Goal: Transaction & Acquisition: Purchase product/service

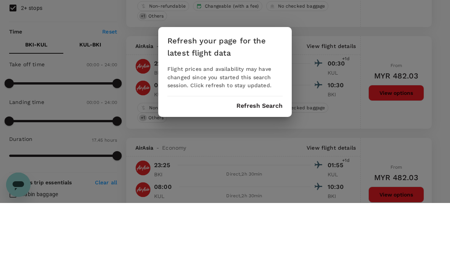
click at [265, 162] on button "Refresh Search" at bounding box center [259, 165] width 46 height 7
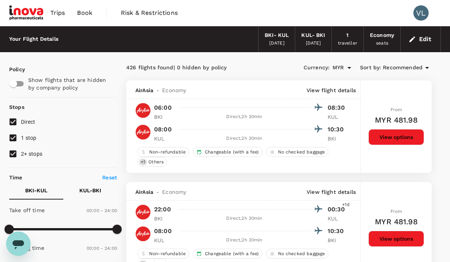
type input "1065"
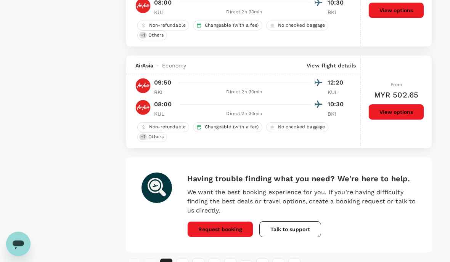
scroll to position [1971, 0]
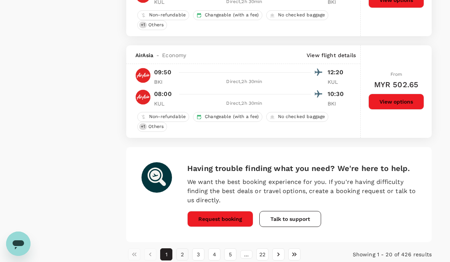
click at [186, 255] on button "2" at bounding box center [182, 255] width 12 height 12
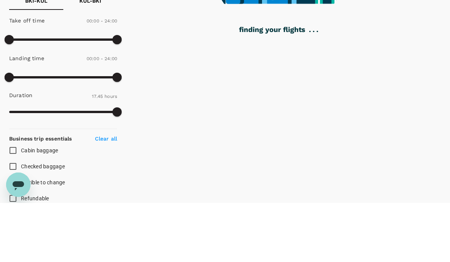
scroll to position [168, 0]
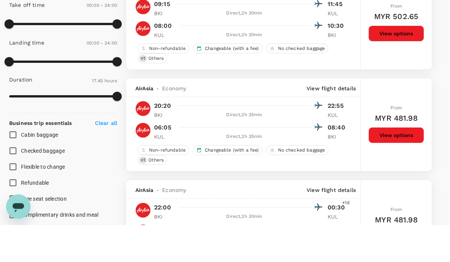
type input "MYR"
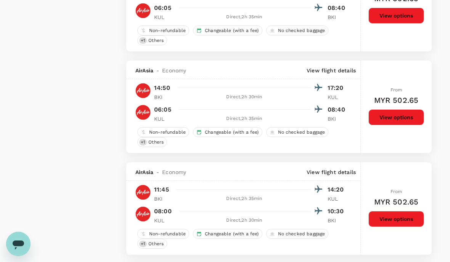
scroll to position [1539, 0]
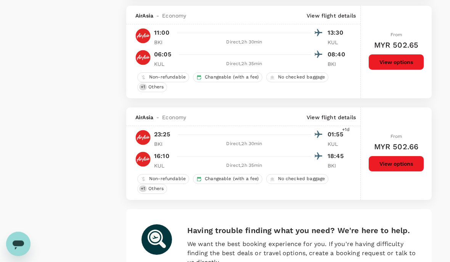
scroll to position [336, 0]
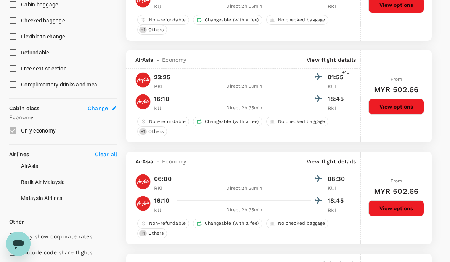
type input "MYR"
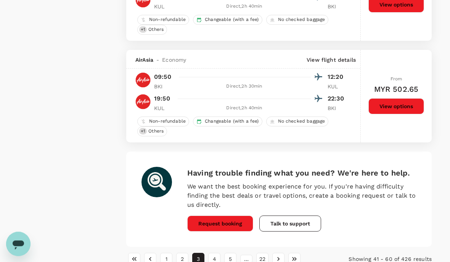
scroll to position [1964, 0]
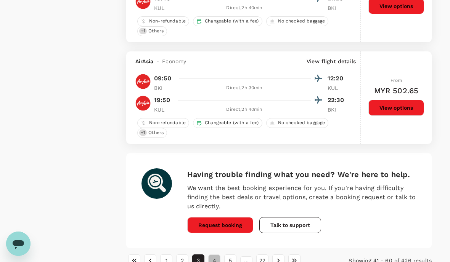
click at [214, 261] on button "4" at bounding box center [214, 261] width 12 height 12
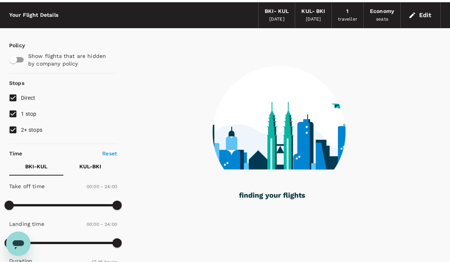
scroll to position [0, 0]
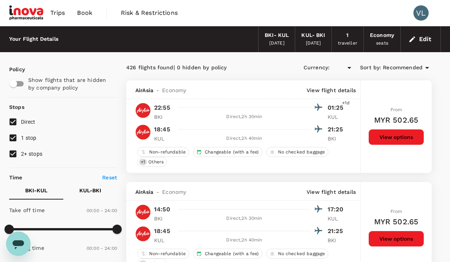
type input "MYR"
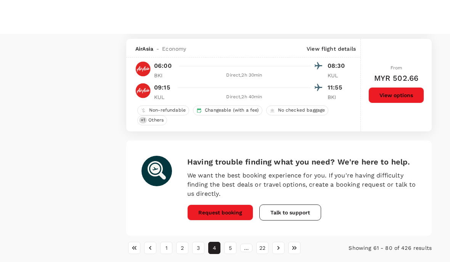
scroll to position [2069, 0]
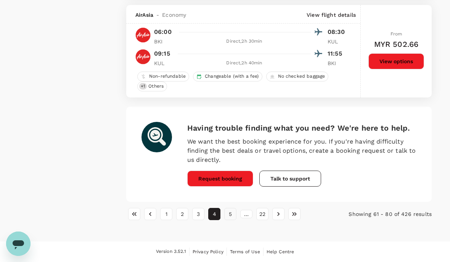
click at [232, 208] on button "5" at bounding box center [230, 214] width 12 height 12
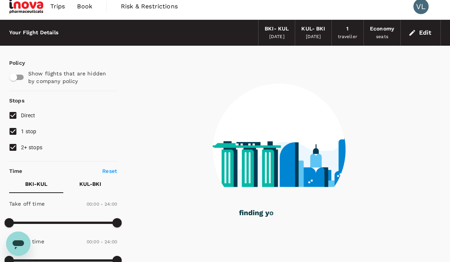
scroll to position [0, 0]
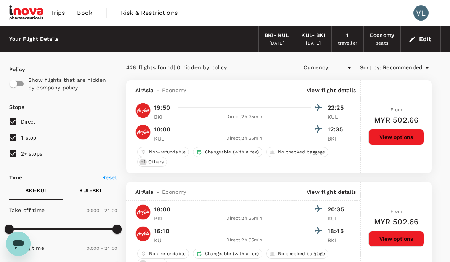
type input "MYR"
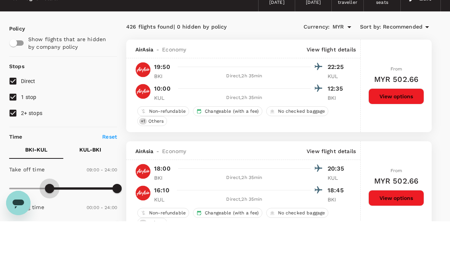
drag, startPoint x: 8, startPoint y: 186, endPoint x: 50, endPoint y: 188, distance: 42.8
click at [50, 225] on span at bounding box center [49, 229] width 9 height 9
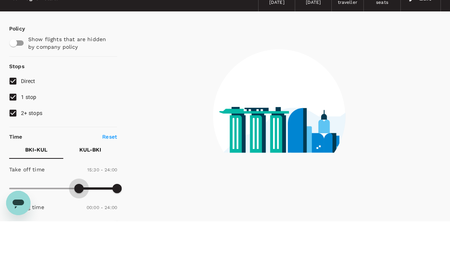
drag, startPoint x: 50, startPoint y: 188, endPoint x: 78, endPoint y: 188, distance: 27.8
click at [78, 225] on span at bounding box center [78, 229] width 9 height 9
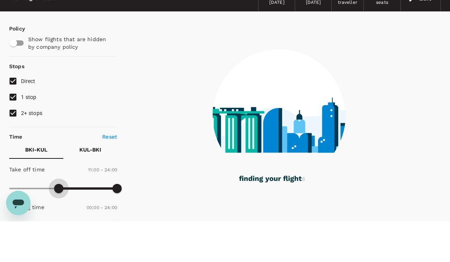
drag, startPoint x: 78, startPoint y: 188, endPoint x: 58, endPoint y: 188, distance: 20.6
click at [58, 225] on span at bounding box center [58, 229] width 9 height 9
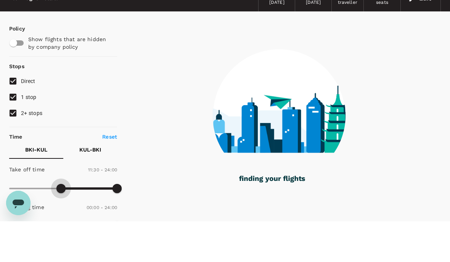
type input "720"
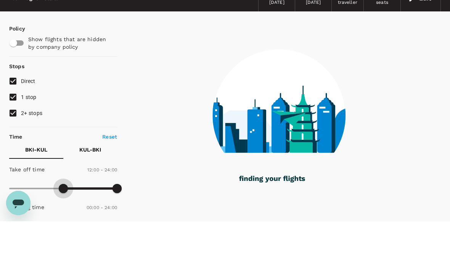
drag, startPoint x: 58, startPoint y: 188, endPoint x: 63, endPoint y: 188, distance: 5.4
click at [63, 225] on span at bounding box center [63, 229] width 9 height 9
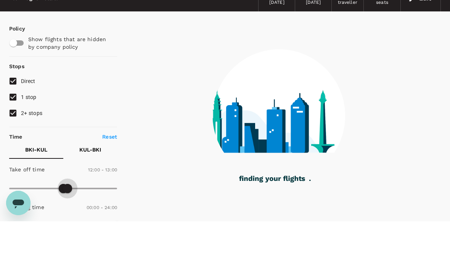
type input "930"
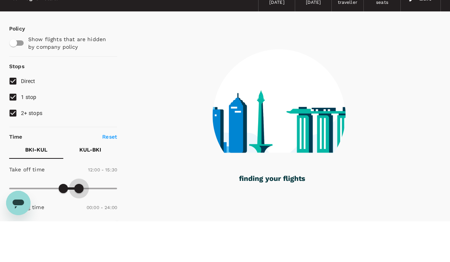
drag, startPoint x: 116, startPoint y: 188, endPoint x: 79, endPoint y: 187, distance: 36.6
click at [79, 225] on span at bounding box center [78, 229] width 9 height 9
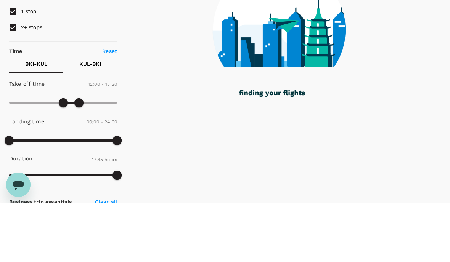
scroll to position [68, 0]
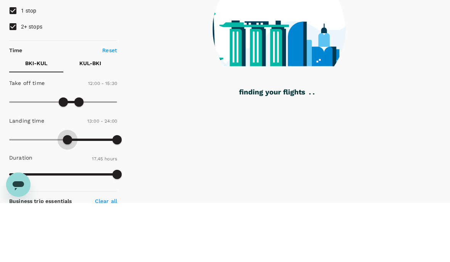
drag, startPoint x: 6, startPoint y: 141, endPoint x: 67, endPoint y: 141, distance: 60.6
click at [67, 194] on span at bounding box center [67, 198] width 9 height 9
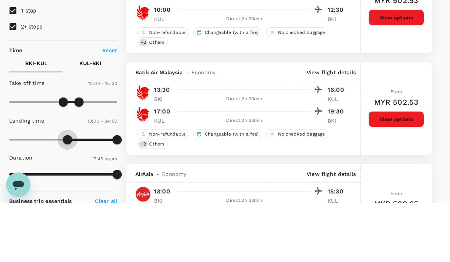
type input "990"
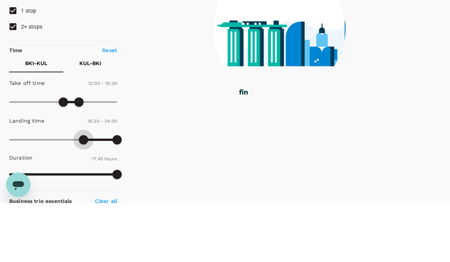
drag, startPoint x: 67, startPoint y: 141, endPoint x: 84, endPoint y: 143, distance: 17.3
click at [84, 194] on span at bounding box center [83, 198] width 9 height 9
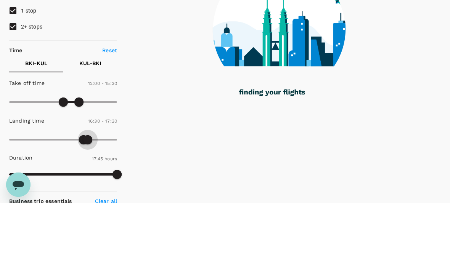
type input "1080"
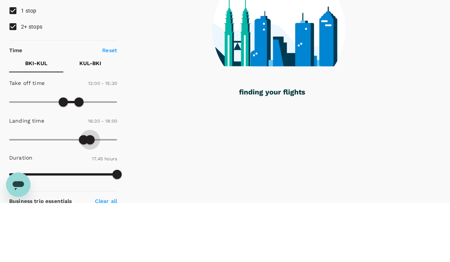
drag, startPoint x: 116, startPoint y: 143, endPoint x: 90, endPoint y: 143, distance: 25.9
click at [90, 194] on span at bounding box center [89, 198] width 9 height 9
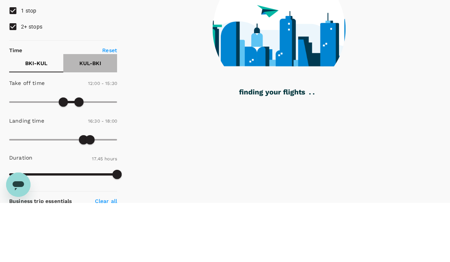
click at [89, 119] on p "KUL - BKI" at bounding box center [90, 123] width 22 height 8
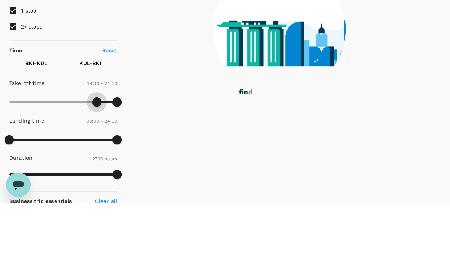
type input "1200"
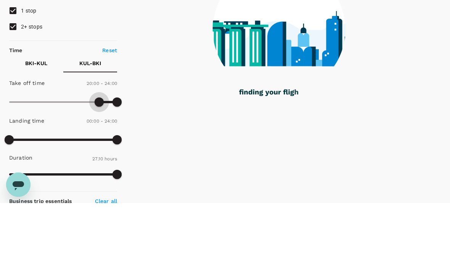
drag, startPoint x: 6, startPoint y: 103, endPoint x: 98, endPoint y: 104, distance: 91.9
click at [98, 157] on span at bounding box center [99, 161] width 9 height 9
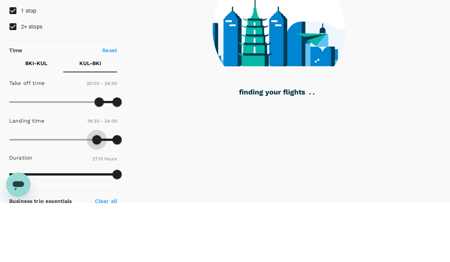
type input "1230"
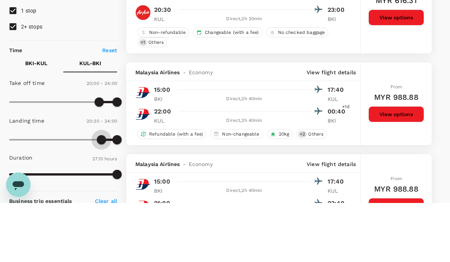
drag, startPoint x: 11, startPoint y: 141, endPoint x: 102, endPoint y: 140, distance: 91.1
click at [102, 194] on span at bounding box center [101, 198] width 9 height 9
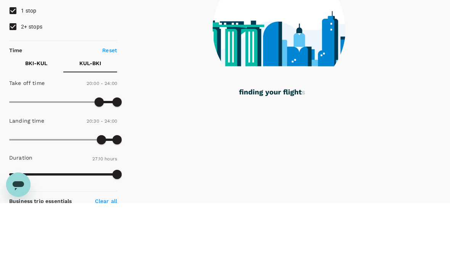
click at [112, 106] on p "Reset" at bounding box center [109, 110] width 15 height 8
type input "0"
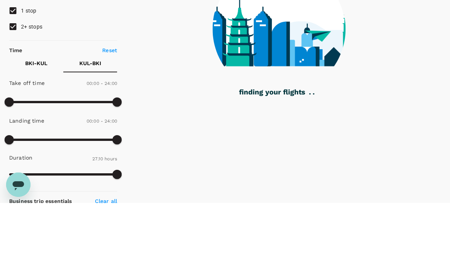
click at [40, 119] on p "BKI - KUL" at bounding box center [36, 123] width 22 height 8
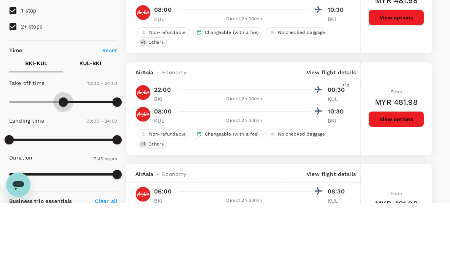
type input "840"
type input "MYR"
type input "840"
drag, startPoint x: 9, startPoint y: 103, endPoint x: 72, endPoint y: 104, distance: 63.3
click at [72, 157] on span at bounding box center [72, 161] width 9 height 9
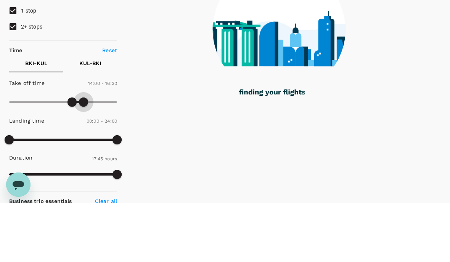
type input "1050"
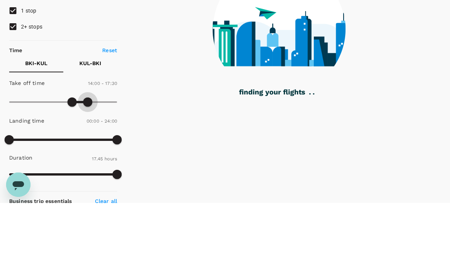
drag, startPoint x: 114, startPoint y: 106, endPoint x: 88, endPoint y: 106, distance: 26.3
click at [88, 157] on span at bounding box center [87, 161] width 9 height 9
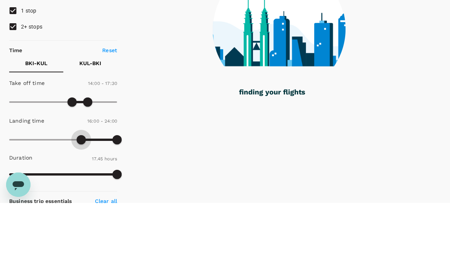
type input "990"
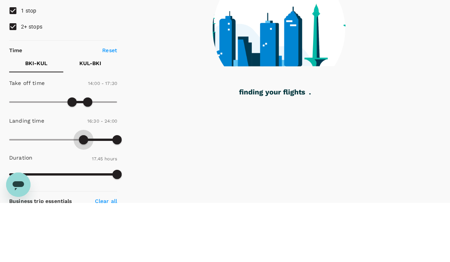
drag, startPoint x: 8, startPoint y: 141, endPoint x: 83, endPoint y: 141, distance: 74.7
click at [83, 194] on span at bounding box center [83, 198] width 9 height 9
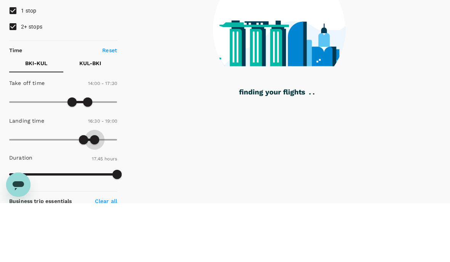
type input "1230"
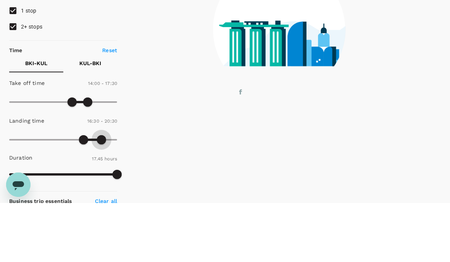
drag, startPoint x: 119, startPoint y: 140, endPoint x: 102, endPoint y: 141, distance: 17.6
click at [102, 194] on span at bounding box center [101, 198] width 9 height 9
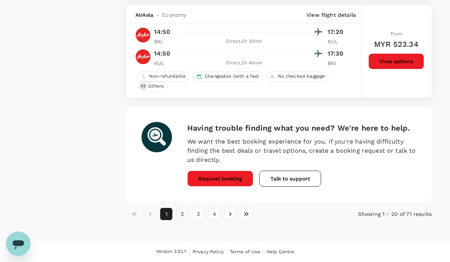
scroll to position [2036, 0]
click at [183, 208] on button "2" at bounding box center [182, 214] width 12 height 12
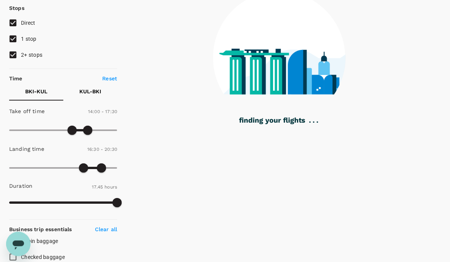
scroll to position [97, 0]
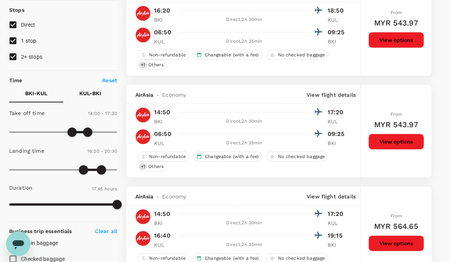
type input "MYR"
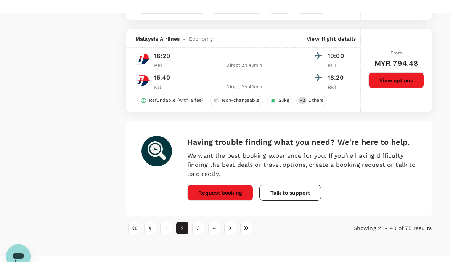
scroll to position [1956, 0]
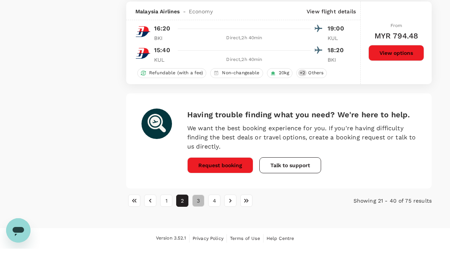
click at [200, 208] on button "3" at bounding box center [198, 214] width 12 height 12
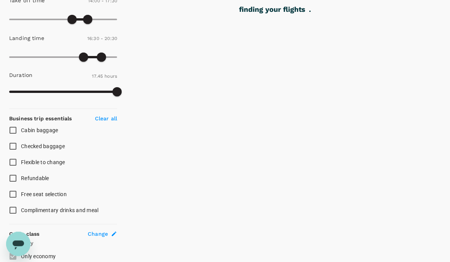
scroll to position [144, 0]
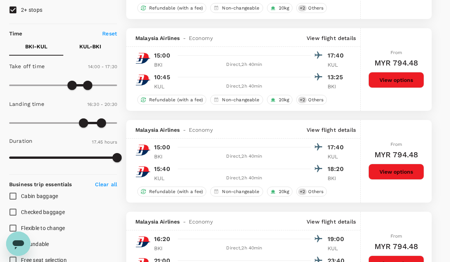
type input "MYR"
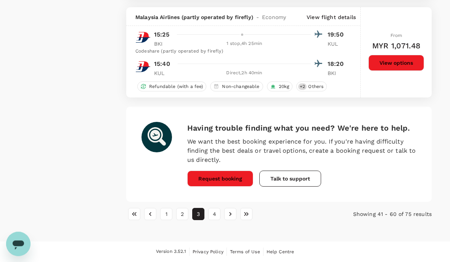
scroll to position [1806, 0]
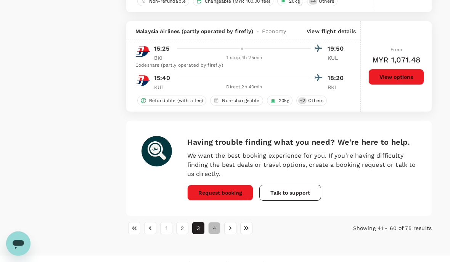
click at [214, 224] on button "4" at bounding box center [214, 229] width 12 height 12
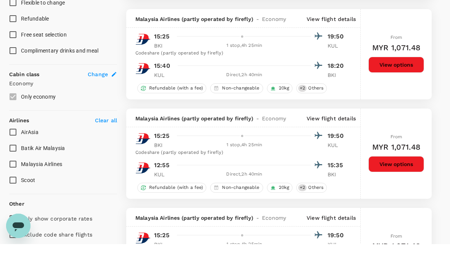
type input "MYR"
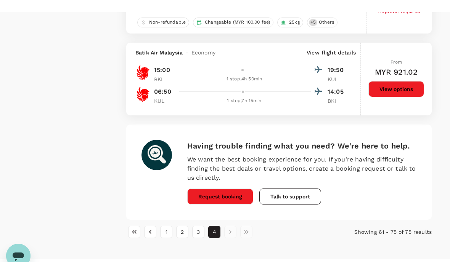
scroll to position [1455, 0]
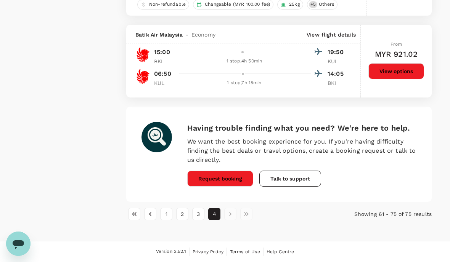
click at [231, 208] on li "pagination navigation" at bounding box center [230, 214] width 16 height 12
click at [229, 208] on li "pagination navigation" at bounding box center [230, 214] width 16 height 12
click at [230, 208] on li "pagination navigation" at bounding box center [230, 214] width 16 height 12
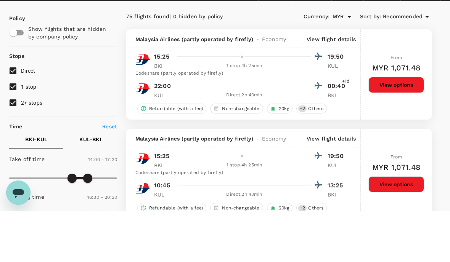
scroll to position [1, 0]
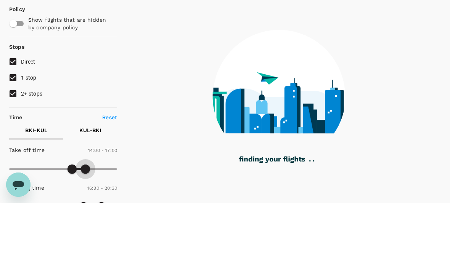
type input "990"
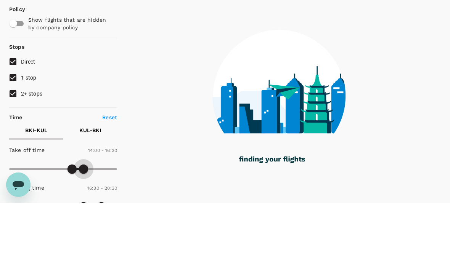
drag, startPoint x: 90, startPoint y: 172, endPoint x: 83, endPoint y: 172, distance: 6.5
click at [83, 224] on span at bounding box center [83, 228] width 9 height 9
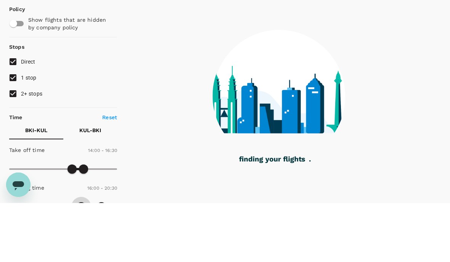
type input "1020"
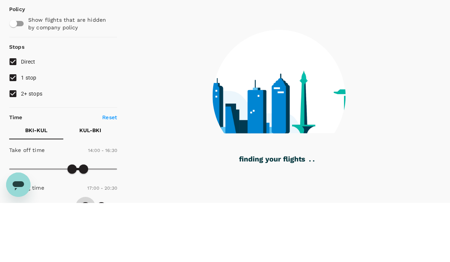
click at [85, 262] on span at bounding box center [85, 266] width 9 height 9
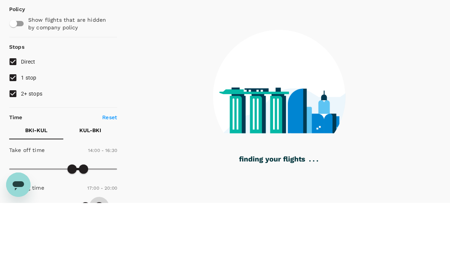
type input "1170"
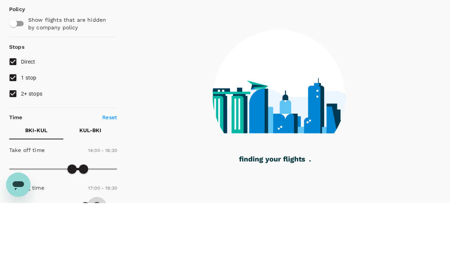
click at [98, 262] on span at bounding box center [96, 266] width 9 height 9
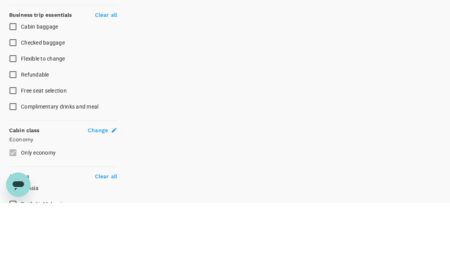
scroll to position [260, 0]
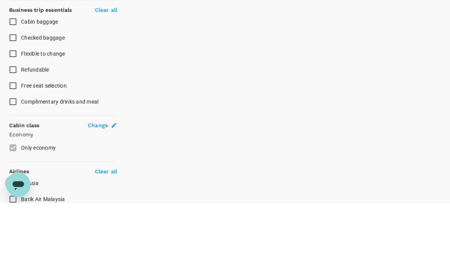
click at [12, 235] on input "AirAsia" at bounding box center [13, 243] width 16 height 16
checkbox input "true"
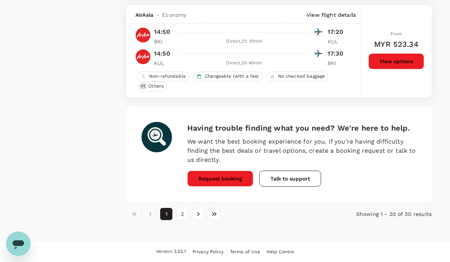
scroll to position [2011, 0]
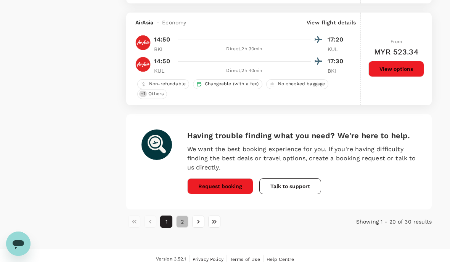
click at [183, 222] on button "2" at bounding box center [182, 222] width 12 height 12
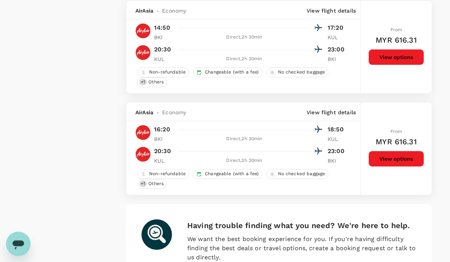
scroll to position [862, 0]
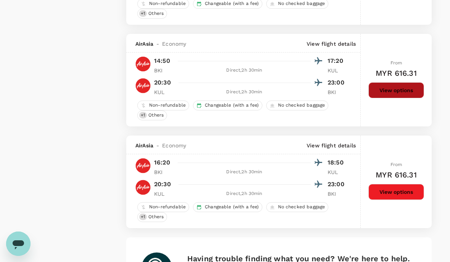
click at [394, 90] on button "View options" at bounding box center [396, 90] width 56 height 16
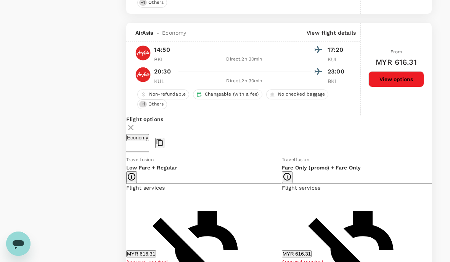
scroll to position [861, 0]
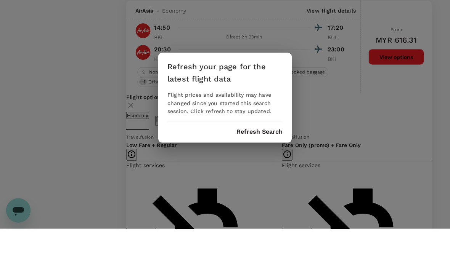
click at [314, 118] on div "Refresh your page for the latest flight data Flight prices and availability may…" at bounding box center [225, 131] width 450 height 262
click at [178, 135] on div "Refresh your page for the latest flight data Flight prices and availability may…" at bounding box center [224, 131] width 133 height 90
click at [245, 162] on button "Refresh Search" at bounding box center [259, 165] width 46 height 7
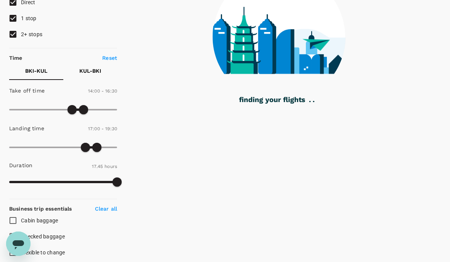
scroll to position [26, 0]
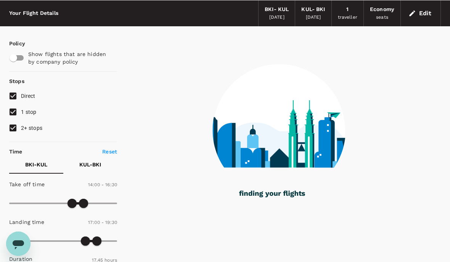
type input "605"
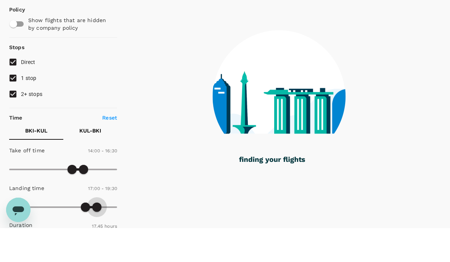
type input "1110"
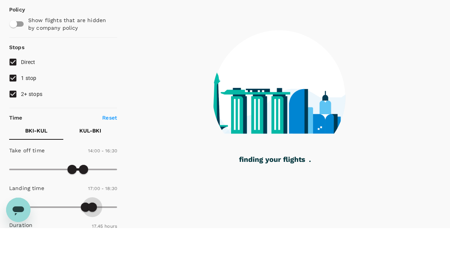
click at [93, 237] on span at bounding box center [92, 241] width 9 height 9
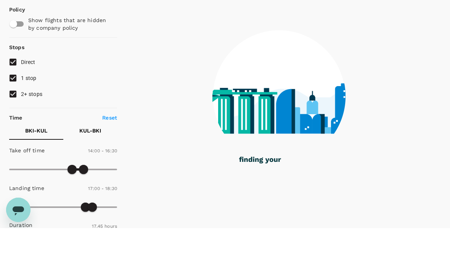
type input "960"
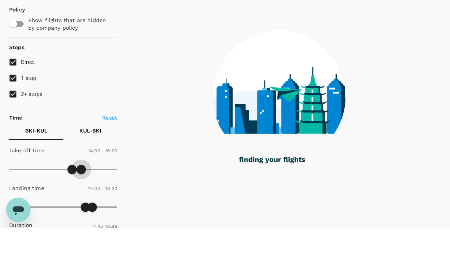
click at [81, 199] on span at bounding box center [81, 203] width 9 height 9
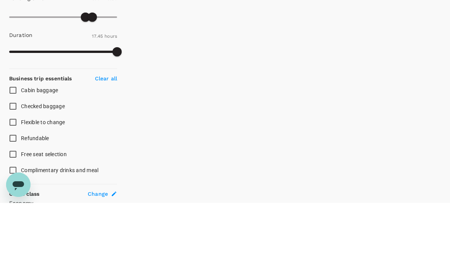
scroll to position [246, 0]
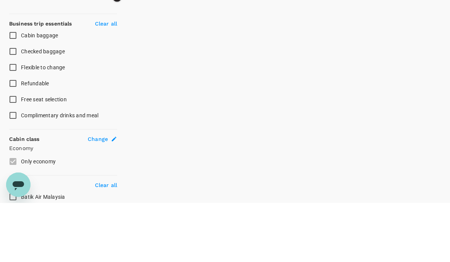
type input "1065"
checkbox input "true"
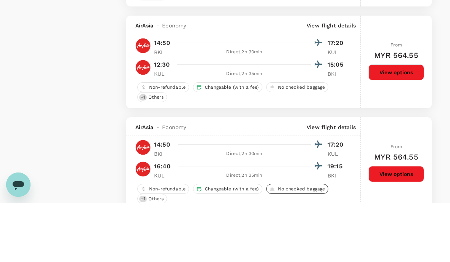
scroll to position [1283, 0]
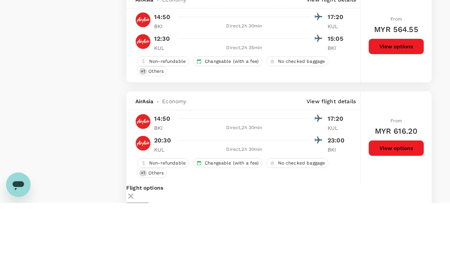
scroll to position [1447, 0]
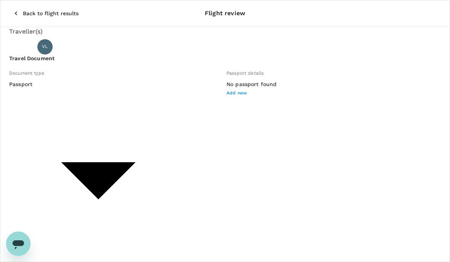
click at [51, 141] on li "ID card" at bounding box center [64, 141] width 93 height 12
type input "Id card"
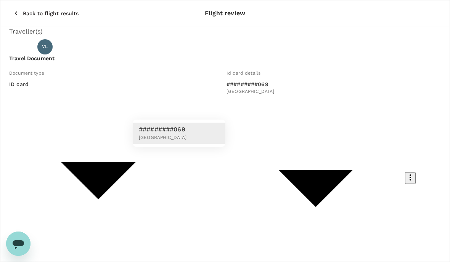
click at [155, 130] on p "#########069" at bounding box center [163, 129] width 48 height 9
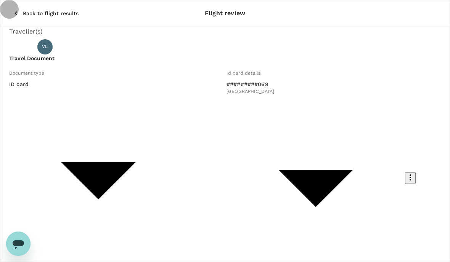
click at [406, 173] on icon "button" at bounding box center [410, 177] width 9 height 9
click at [235, 106] on div at bounding box center [225, 131] width 450 height 262
click at [406, 173] on icon "button" at bounding box center [410, 177] width 9 height 9
click at [233, 132] on ul "View details" at bounding box center [235, 132] width 48 height 20
click at [219, 107] on div at bounding box center [225, 131] width 450 height 262
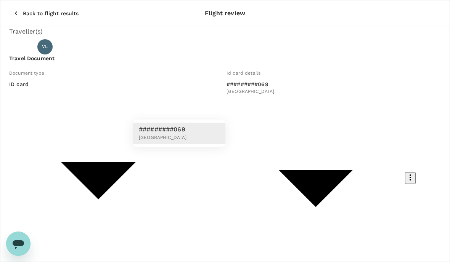
click at [177, 108] on div at bounding box center [225, 131] width 450 height 262
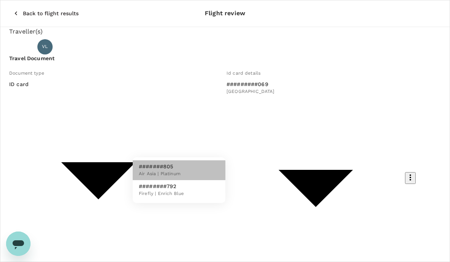
click at [165, 174] on span "Air Asia | Platinum" at bounding box center [160, 174] width 42 height 8
type input "08d5c184-8c5e-448c-9da3-ee890406fd56"
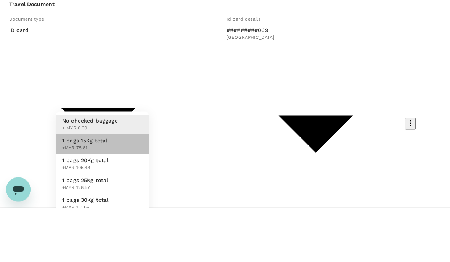
click at [104, 199] on span "+MYR 75.81" at bounding box center [84, 203] width 45 height 8
type input "1 - 75.81"
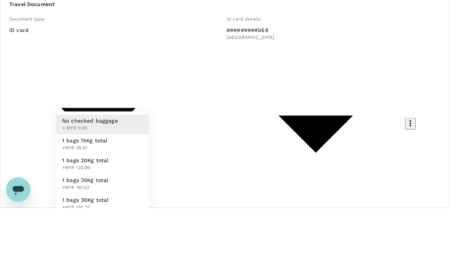
click at [102, 211] on span "1 bags 20Kg total" at bounding box center [85, 215] width 47 height 8
type input "2 - 132.96"
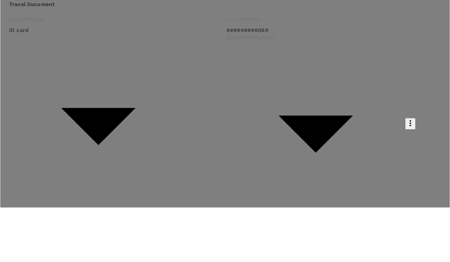
scroll to position [273, 0]
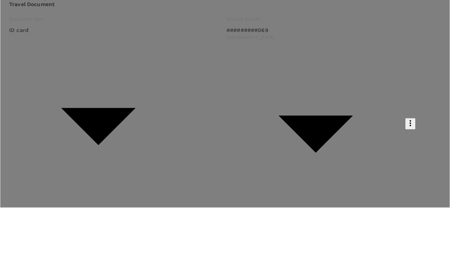
scroll to position [517, 0]
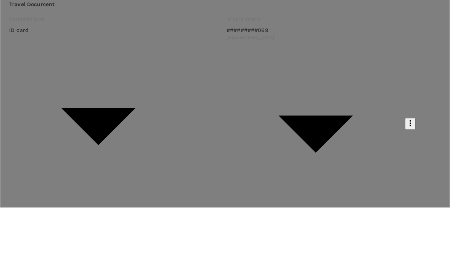
click at [347, 106] on p "Select" at bounding box center [342, 110] width 37 height 8
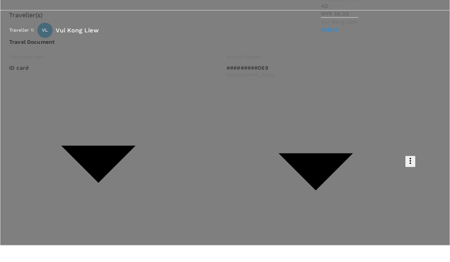
scroll to position [117, 0]
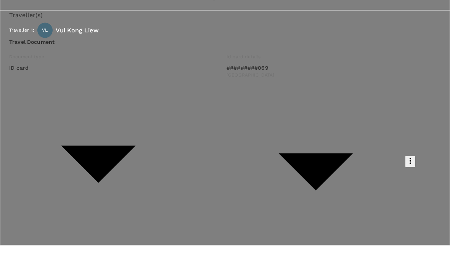
scroll to position [275, 0]
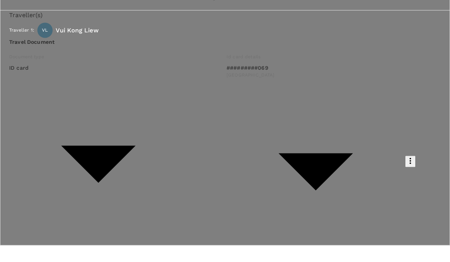
scroll to position [142, 0]
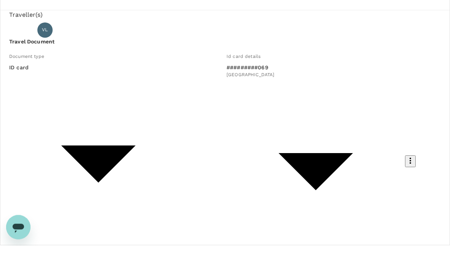
scroll to position [0, 0]
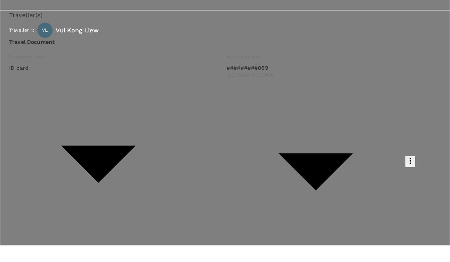
scroll to position [297, 0]
click at [347, 189] on p "Select" at bounding box center [342, 193] width 37 height 8
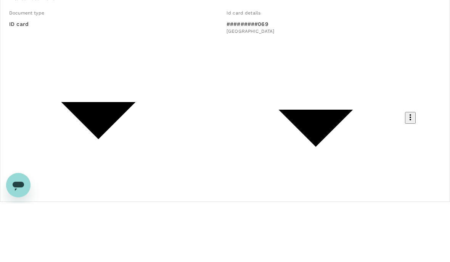
scroll to position [43, 0]
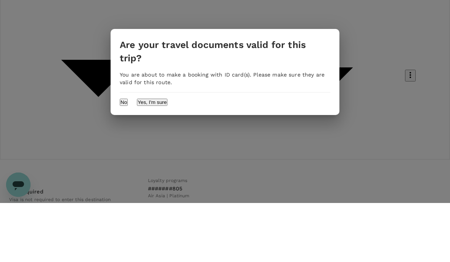
click at [288, 184] on div "Are your travel documents valid for this trip? You are about to make a booking …" at bounding box center [225, 131] width 450 height 262
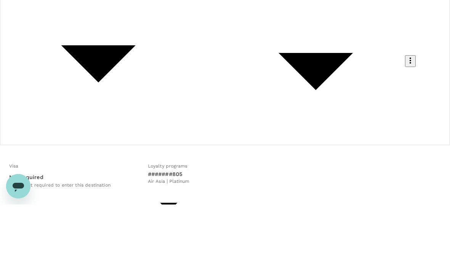
scroll to position [146, 0]
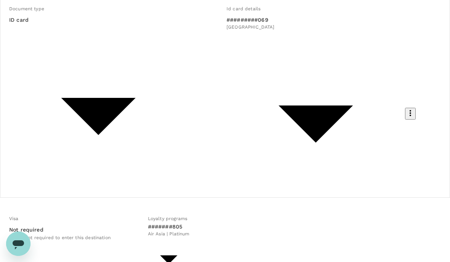
scroll to position [25, 0]
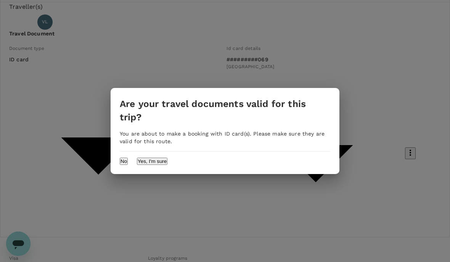
click at [167, 158] on button "Yes, I'm sure" at bounding box center [152, 161] width 31 height 7
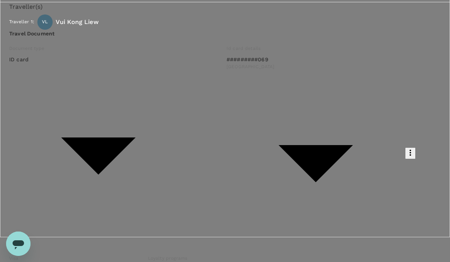
type input "9f81c115-fe8a-42fb-a670-dcaadfbe8414"
type textarea "Q4 Sales Meeting at [GEOGRAPHIC_DATA]"
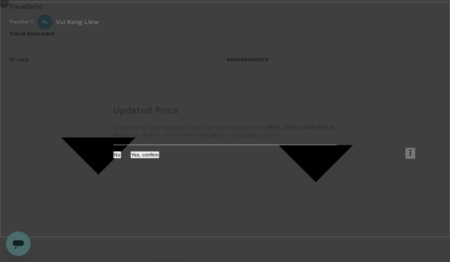
click at [121, 159] on button "No" at bounding box center [117, 154] width 8 height 7
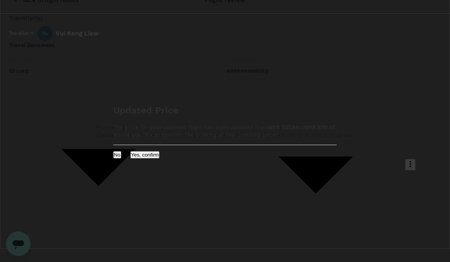
scroll to position [0, 0]
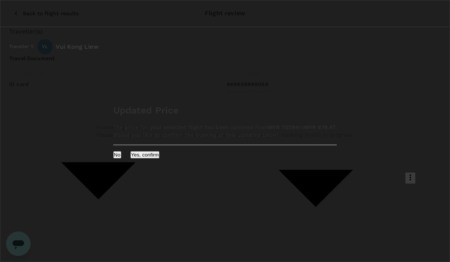
click at [121, 159] on button "No" at bounding box center [117, 154] width 8 height 7
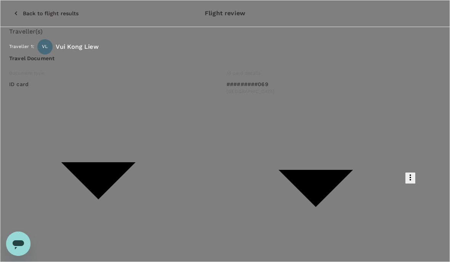
scroll to position [67, 0]
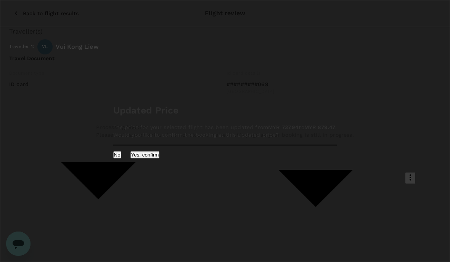
click at [160, 159] on button "Yes, confirm" at bounding box center [144, 154] width 29 height 7
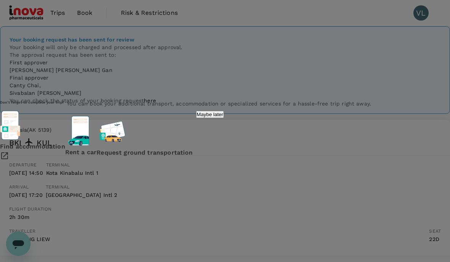
click at [401, 84] on div "Don't forget to complete your trip! You can book your additional transport, acc…" at bounding box center [225, 131] width 450 height 262
click at [223, 117] on p "Maybe later" at bounding box center [210, 115] width 27 height 6
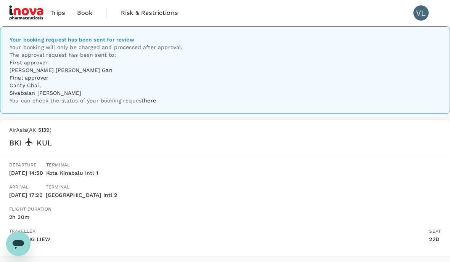
click at [156, 104] on link "here" at bounding box center [150, 101] width 12 height 6
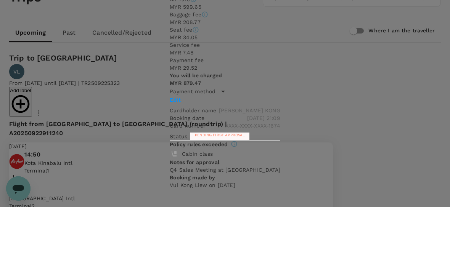
click at [288, 21] on icon "button" at bounding box center [282, 16] width 9 height 9
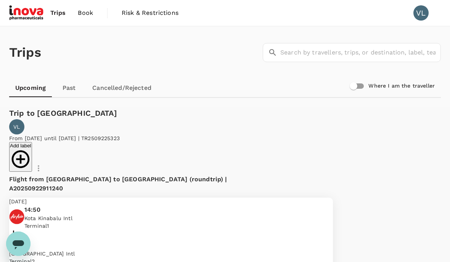
click at [79, 13] on span "Book" at bounding box center [85, 12] width 15 height 9
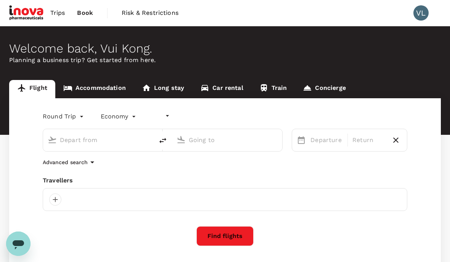
type input "undefined, undefined (any)"
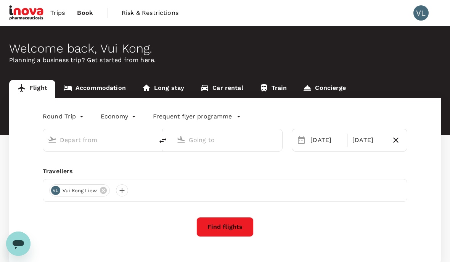
type input "Kota Kinabalu Intl (BKI)"
type input "Kuala Lumpur Intl ([GEOGRAPHIC_DATA])"
type input "Kota Kinabalu Intl (BKI)"
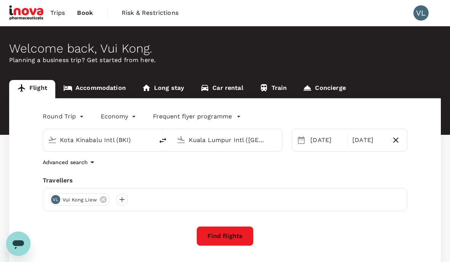
click at [258, 145] on input "Kuala Lumpur Intl ([GEOGRAPHIC_DATA])" at bounding box center [228, 140] width 78 height 12
click at [201, 167] on p "Labuan" at bounding box center [236, 163] width 149 height 8
type input "Labuan (LBU)"
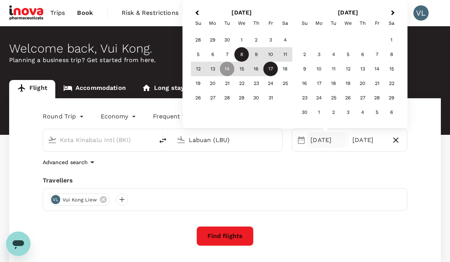
click at [243, 55] on div "8" at bounding box center [242, 54] width 14 height 14
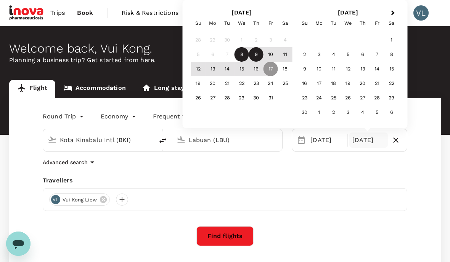
click at [251, 57] on div "9" at bounding box center [256, 54] width 14 height 14
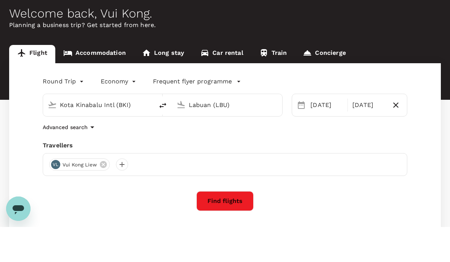
click at [218, 227] on button "Find flights" at bounding box center [224, 237] width 57 height 20
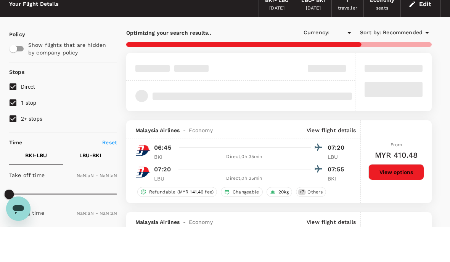
type input "MYR"
type input "1440"
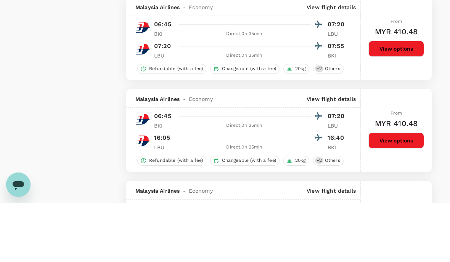
scroll to position [670, 0]
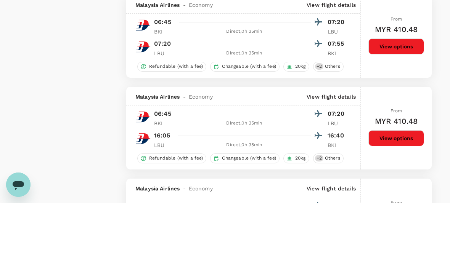
click at [385, 190] on button "View options" at bounding box center [396, 198] width 56 height 16
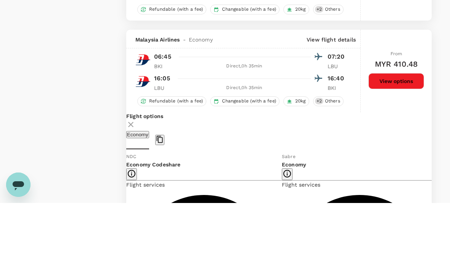
scroll to position [757, 0]
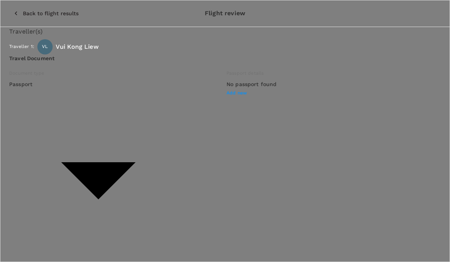
click at [125, 32] on div at bounding box center [225, 131] width 450 height 262
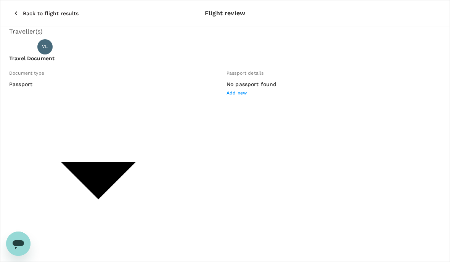
click at [12, 11] on icon "button" at bounding box center [16, 14] width 8 height 8
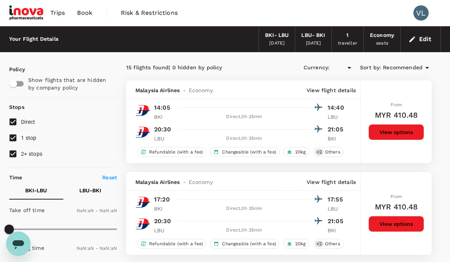
type input "MYR"
type input "1440"
click at [54, 15] on span "Trips" at bounding box center [57, 12] width 15 height 9
